Goal: Transaction & Acquisition: Purchase product/service

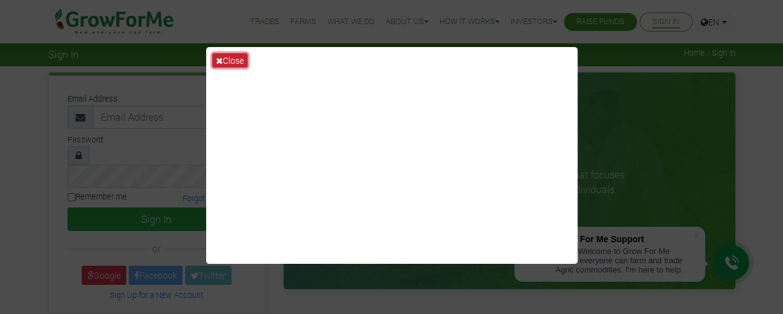
click at [214, 59] on button "Close" at bounding box center [229, 60] width 35 height 14
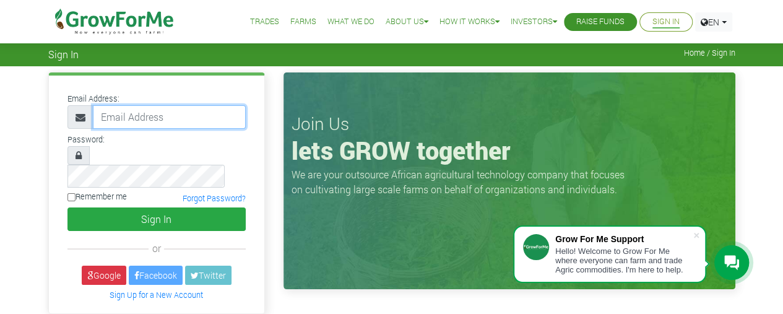
click at [174, 120] on input "email" at bounding box center [169, 117] width 153 height 24
type input "sarahshavonda@gmail.com"
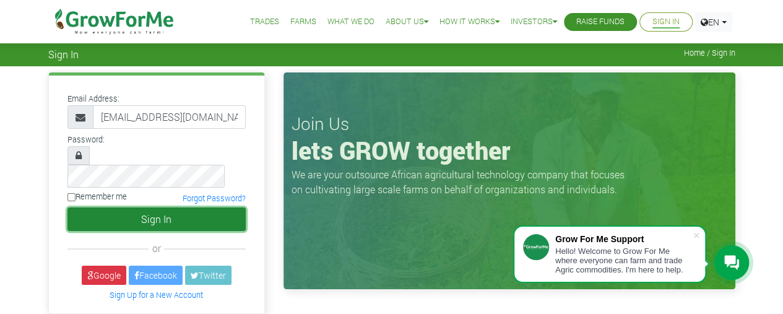
click at [96, 207] on button "Sign In" at bounding box center [157, 219] width 178 height 24
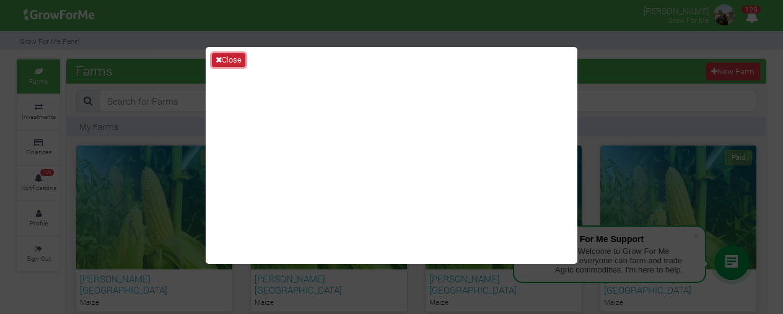
click at [218, 59] on icon at bounding box center [219, 60] width 6 height 8
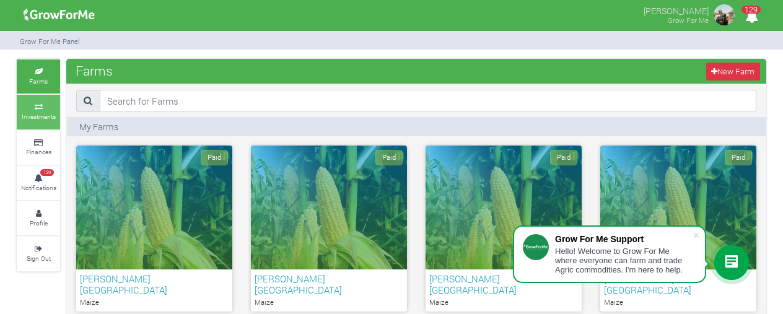
click at [56, 111] on link "Investments" at bounding box center [38, 112] width 43 height 34
click at [27, 111] on link "Investments" at bounding box center [38, 112] width 43 height 34
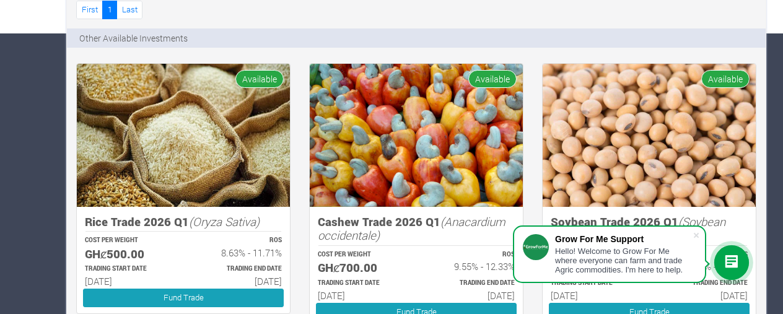
scroll to position [285, 0]
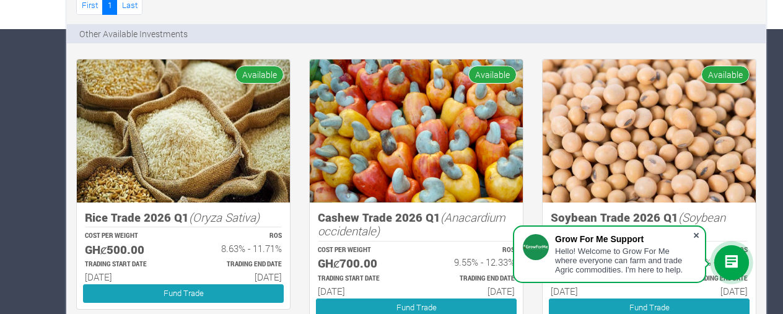
click at [691, 231] on span at bounding box center [696, 235] width 12 height 12
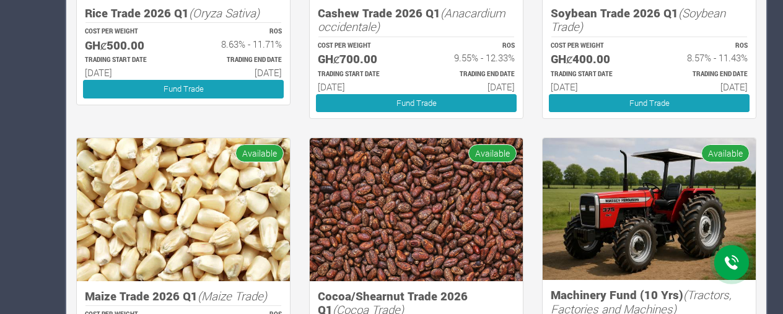
scroll to position [574, 0]
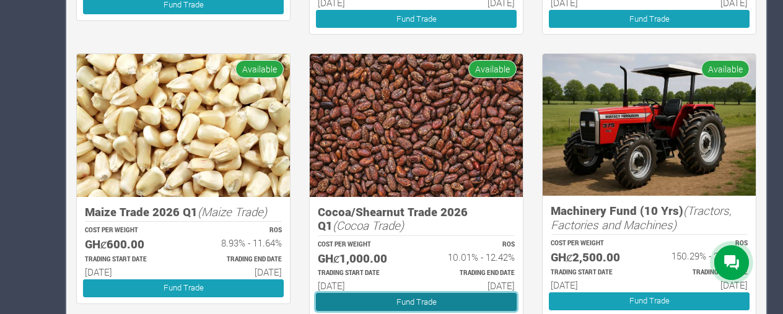
click at [447, 298] on link "Fund Trade" at bounding box center [416, 302] width 201 height 18
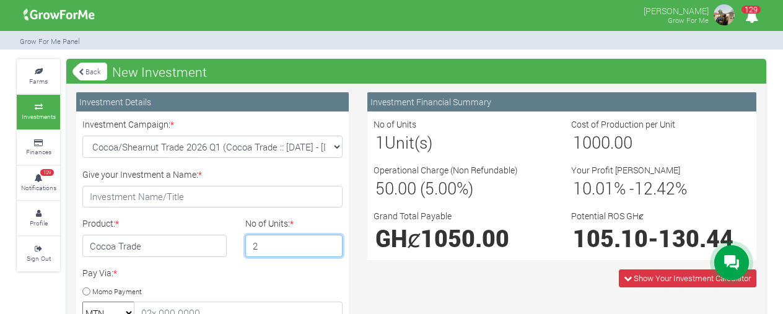
click at [331, 242] on input "2" at bounding box center [294, 246] width 98 height 22
click at [331, 242] on input "3" at bounding box center [294, 246] width 98 height 22
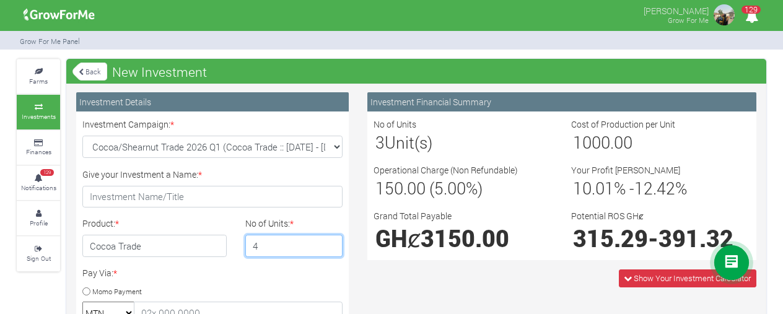
type input "4"
click at [331, 242] on input "4" at bounding box center [294, 246] width 98 height 22
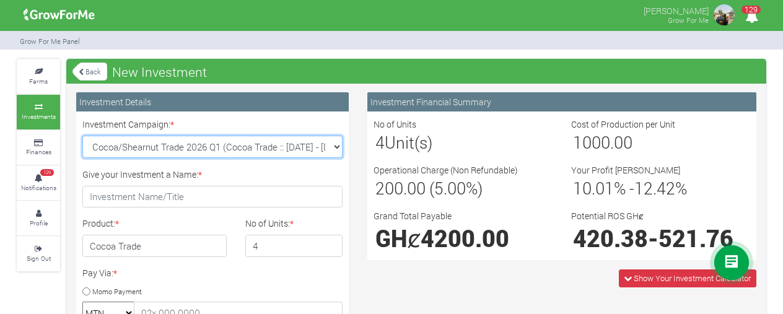
click at [336, 148] on select "Cocoa/Shearnut Trade 2026 Q1 (Cocoa Trade :: [DATE] - [DATE]) Maize Trade 2026 …" at bounding box center [212, 147] width 260 height 22
